Goal: Transaction & Acquisition: Obtain resource

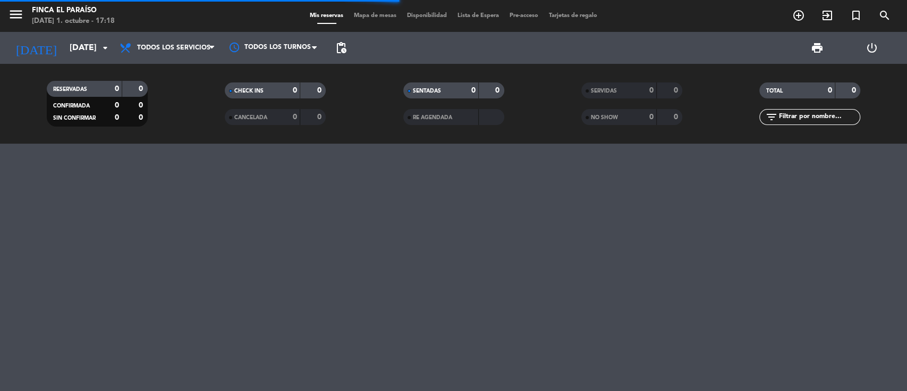
click at [818, 55] on span "print" at bounding box center [817, 47] width 21 height 21
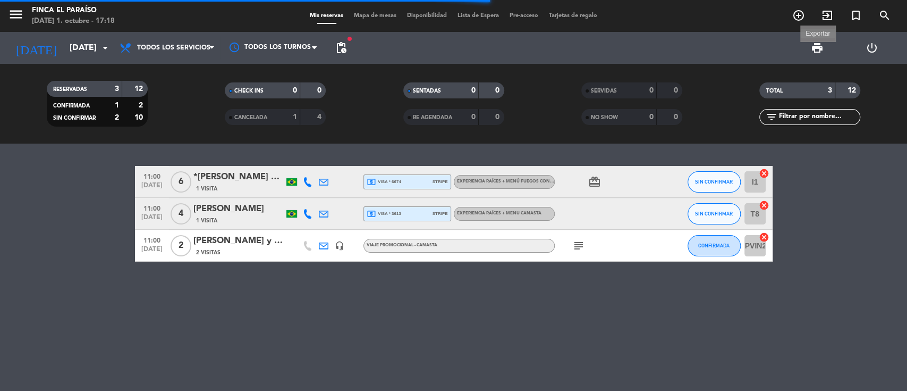
click at [816, 54] on span "print" at bounding box center [817, 47] width 13 height 13
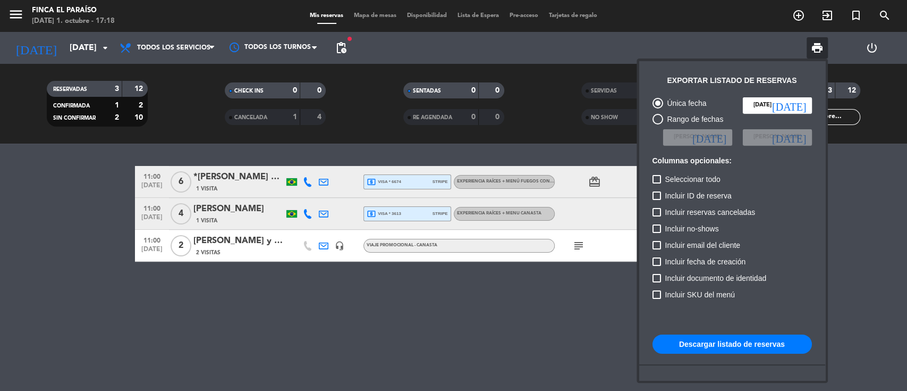
click at [668, 113] on div "Rango de fechas" at bounding box center [693, 119] width 61 height 12
click at [658, 124] on input "Rango de fechas" at bounding box center [658, 124] width 1 height 1
radio input "true"
radio input "false"
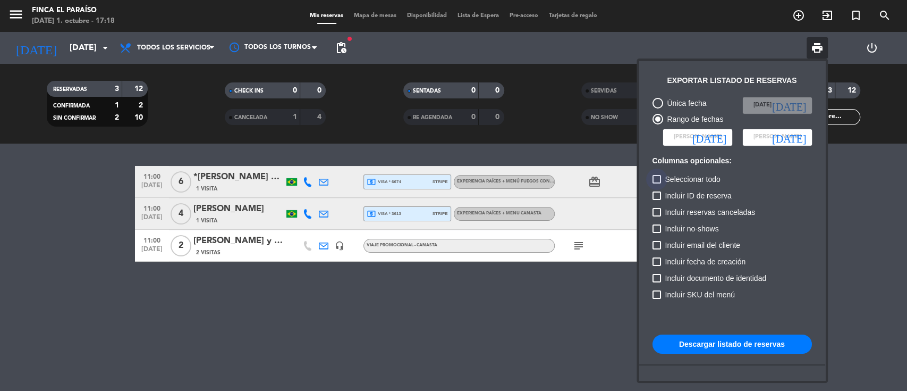
click at [655, 184] on label "Seleccionar todo" at bounding box center [687, 179] width 68 height 13
click at [656, 184] on input "Seleccionar todo" at bounding box center [656, 183] width 1 height 1
checkbox input "true"
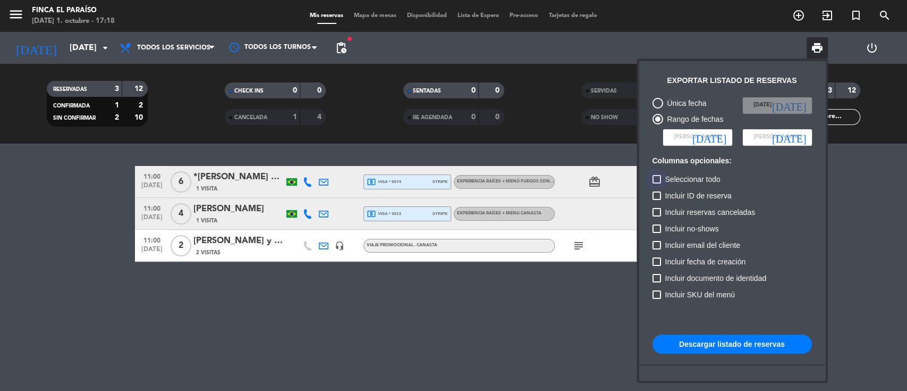
checkbox input "true"
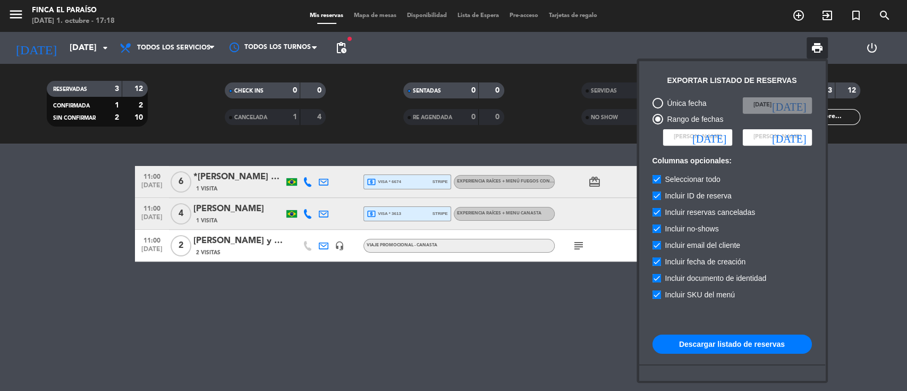
click at [720, 137] on icon "[DATE]" at bounding box center [710, 137] width 34 height 11
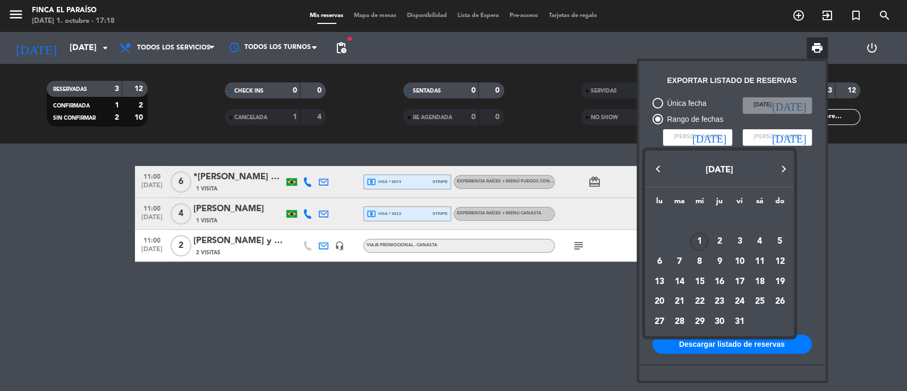
click at [704, 241] on div "1" at bounding box center [699, 241] width 18 height 18
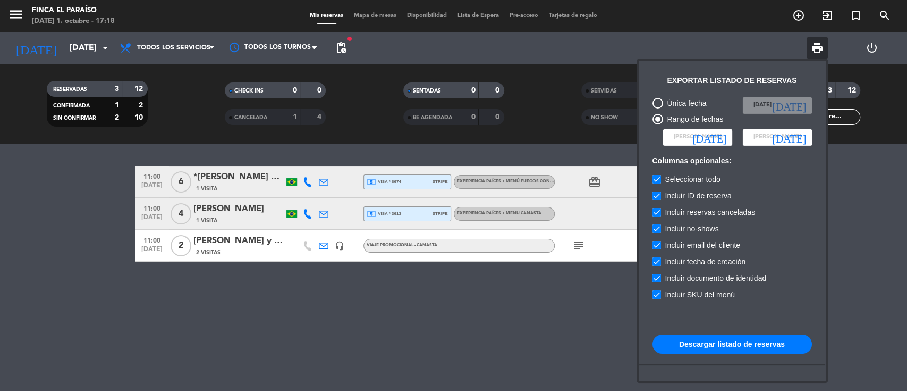
type input "[DATE]"
click at [799, 130] on input at bounding box center [777, 137] width 69 height 16
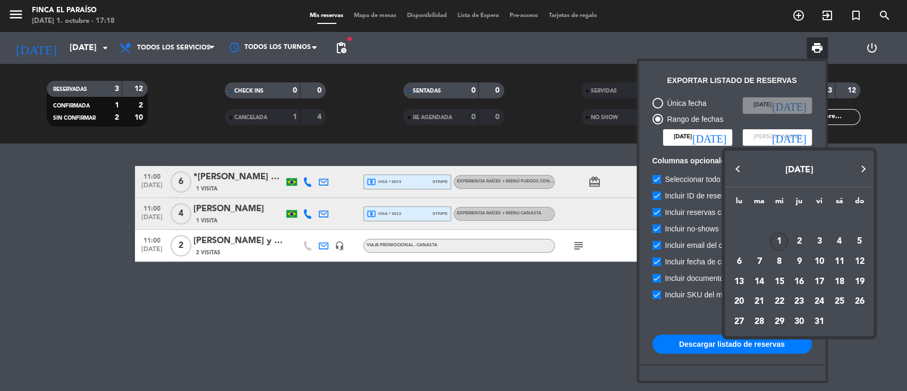
click at [863, 170] on button "Next month" at bounding box center [863, 168] width 21 height 21
click at [784, 318] on div "31" at bounding box center [779, 322] width 18 height 18
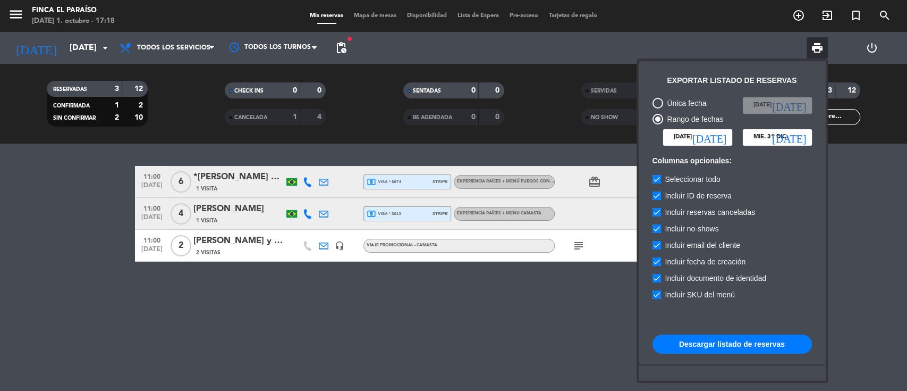
click at [765, 343] on button "Descargar listado de reservas" at bounding box center [732, 343] width 159 height 19
click at [806, 138] on input "mié. 31 dic." at bounding box center [777, 137] width 69 height 16
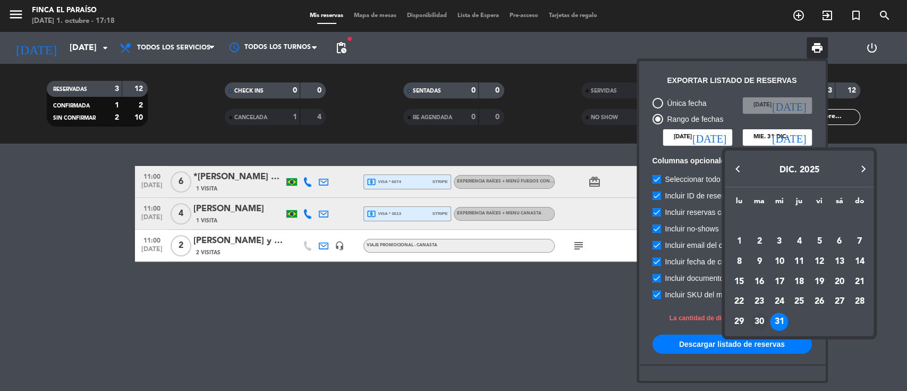
click at [765, 319] on div "30" at bounding box center [760, 322] width 18 height 18
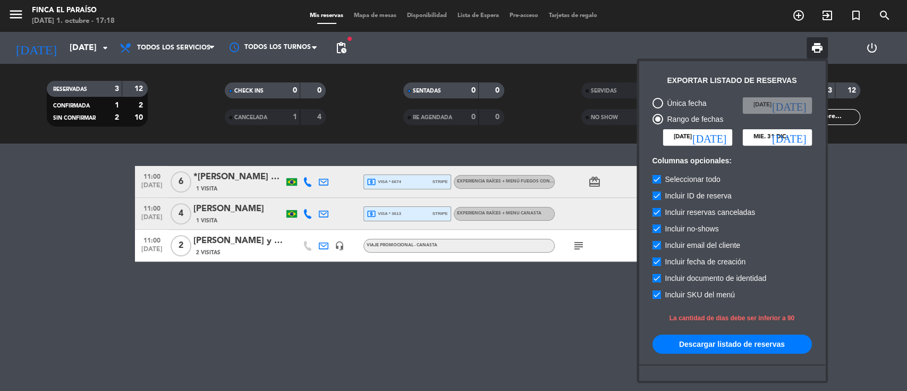
type input "[DATE]"
click at [756, 338] on button "Descargar listado de reservas" at bounding box center [732, 343] width 159 height 19
